Goal: Task Accomplishment & Management: Complete application form

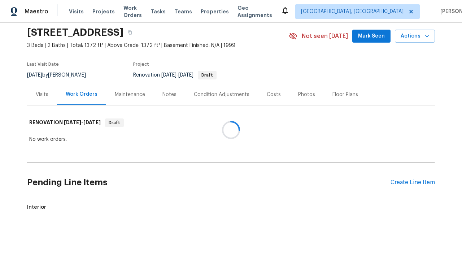
click at [413, 179] on div "Create Line Item" at bounding box center [413, 182] width 44 height 7
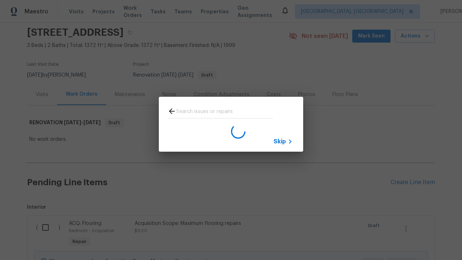
click at [280, 141] on span "Skip" at bounding box center [280, 141] width 12 height 7
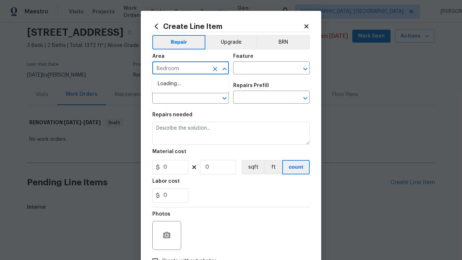
type input "Bedroom"
type input "Flooring"
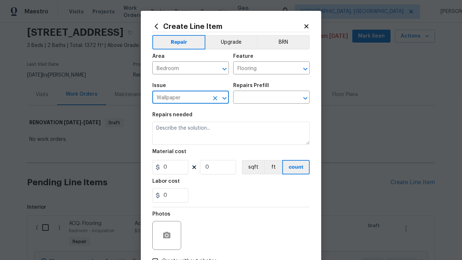
type input "Wallpaper"
type input "Remove decals"
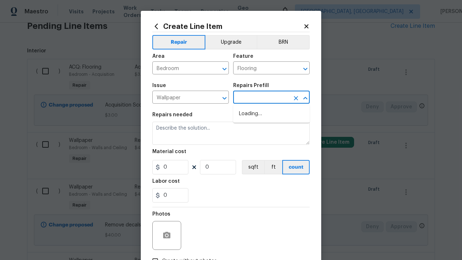
type input "Walls and Ceiling"
type input "Remove decals $20.00"
type textarea "Remove decals from door/wall/ceiling"
type input "20"
type input "1"
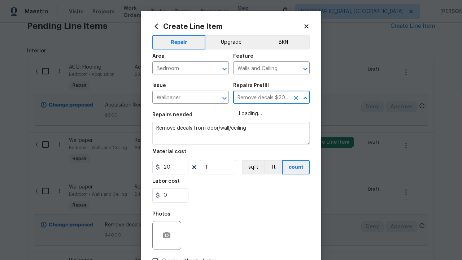
type input "Remove decals $20.00"
type input "2"
click at [253, 167] on button "sqft" at bounding box center [253, 167] width 22 height 14
click at [155, 254] on input "Create without photos" at bounding box center [156, 261] width 14 height 14
checkbox input "true"
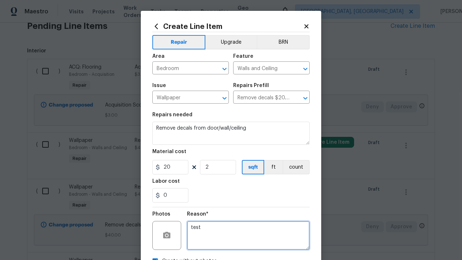
type textarea "test"
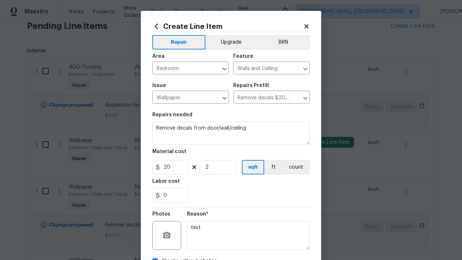
scroll to position [51, 0]
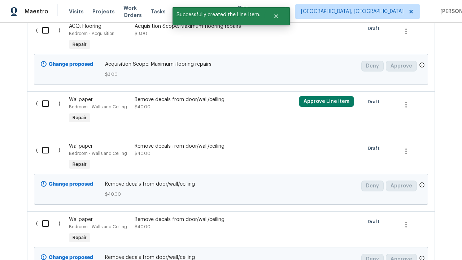
click at [48, 38] on input "checkbox" at bounding box center [48, 30] width 21 height 15
checkbox input "true"
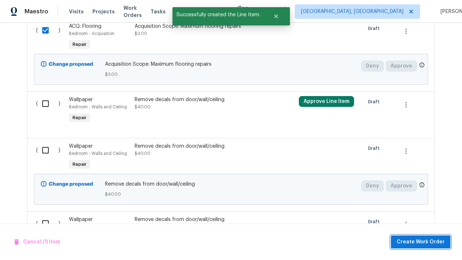
click at [422, 242] on span "Create Work Order" at bounding box center [421, 242] width 48 height 9
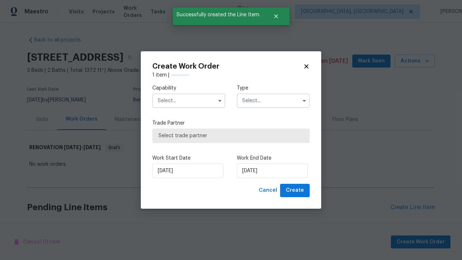
click at [189, 101] on input "text" at bounding box center [188, 101] width 73 height 14
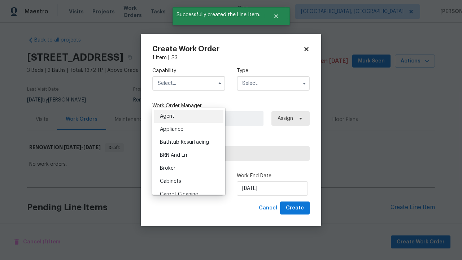
type input "General Contractor"
click at [274, 83] on input "text" at bounding box center [273, 83] width 73 height 14
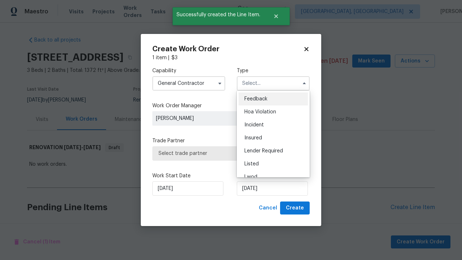
click at [258, 214] on span "Renovation" at bounding box center [258, 216] width 27 height 5
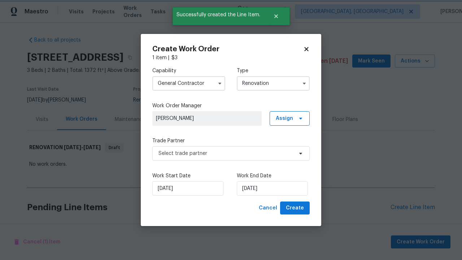
type input "Renovation"
click at [226, 153] on span "Select trade partner" at bounding box center [226, 153] width 135 height 7
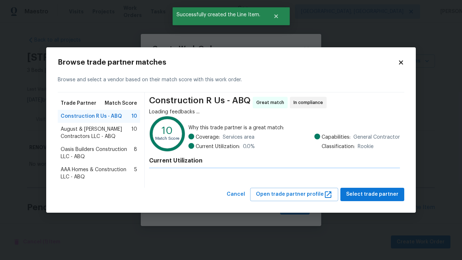
click at [375, 199] on span "Select trade partner" at bounding box center [373, 194] width 52 height 9
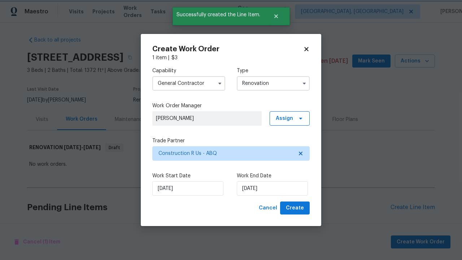
click at [296, 208] on span "Create" at bounding box center [295, 208] width 18 height 9
